Goal: Information Seeking & Learning: Understand process/instructions

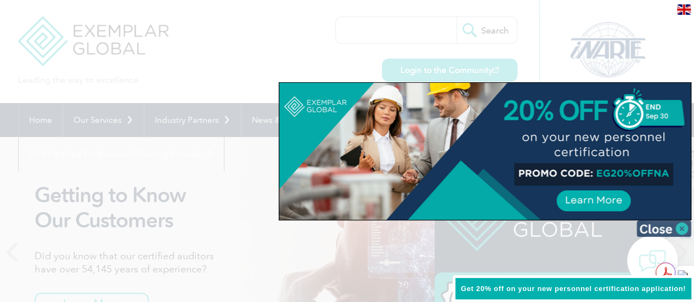
click at [682, 231] on img at bounding box center [664, 229] width 55 height 16
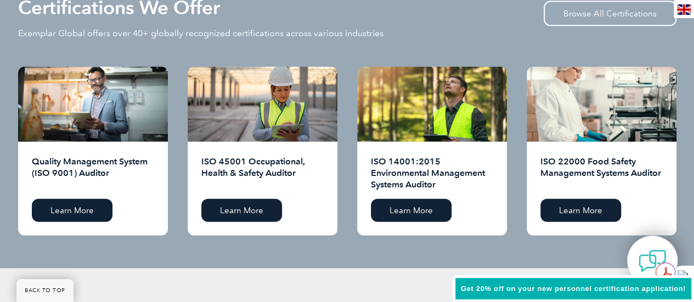
scroll to position [1152, 0]
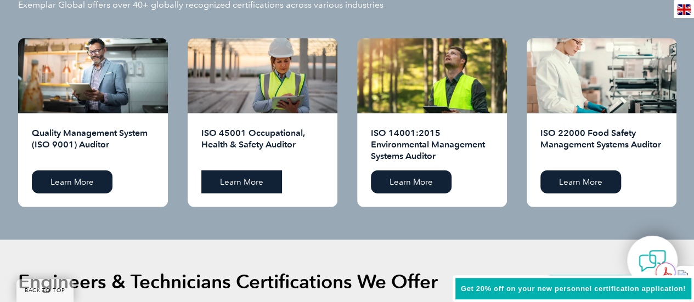
click at [276, 186] on link "Learn More" at bounding box center [241, 182] width 81 height 23
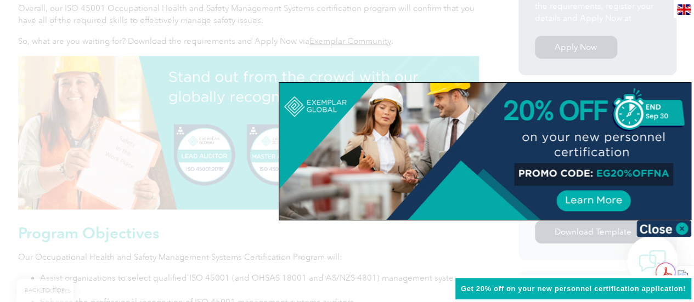
scroll to position [428, 0]
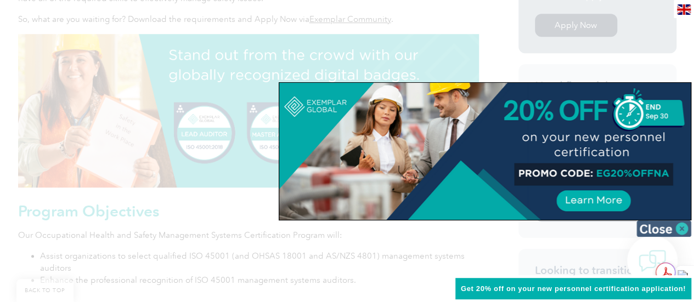
click at [684, 230] on img at bounding box center [664, 229] width 55 height 16
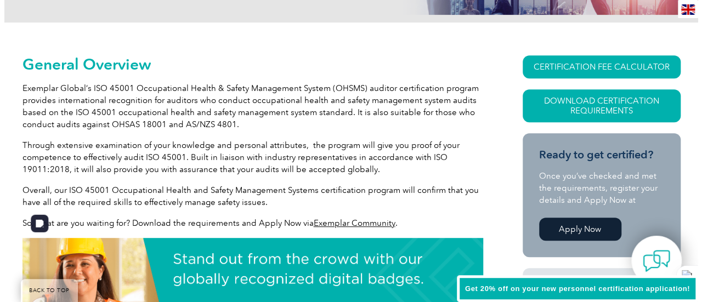
scroll to position [209, 0]
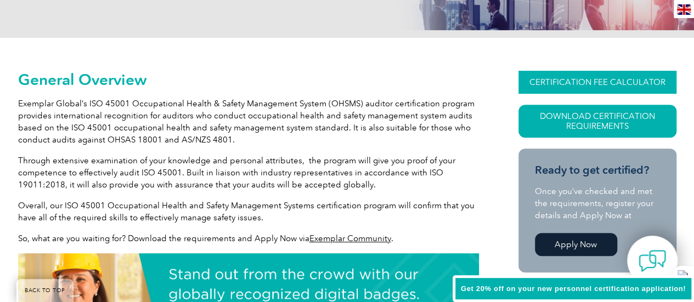
click at [620, 85] on link "CERTIFICATION FEE CALCULATOR" at bounding box center [598, 82] width 158 height 23
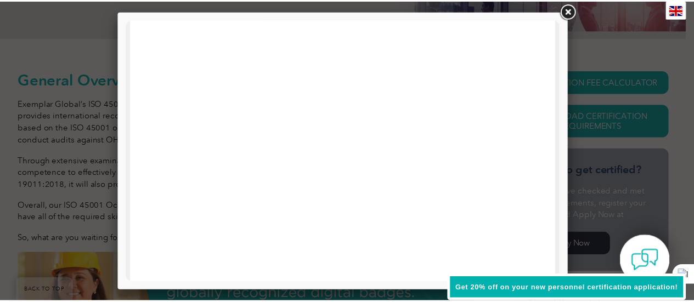
scroll to position [588, 0]
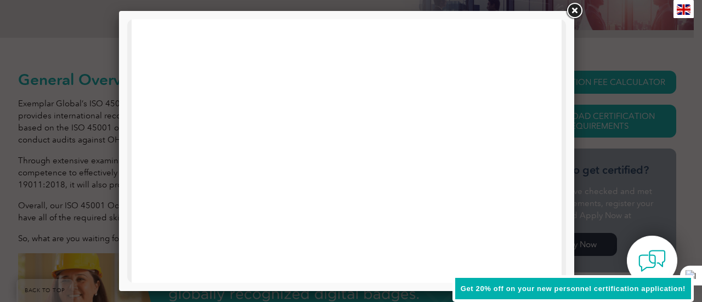
click at [574, 10] on link at bounding box center [575, 11] width 20 height 20
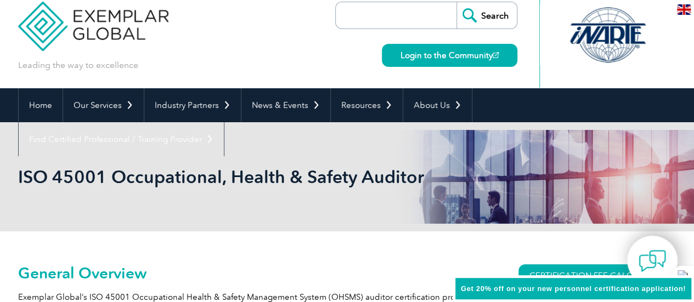
scroll to position [0, 0]
